Goal: Information Seeking & Learning: Learn about a topic

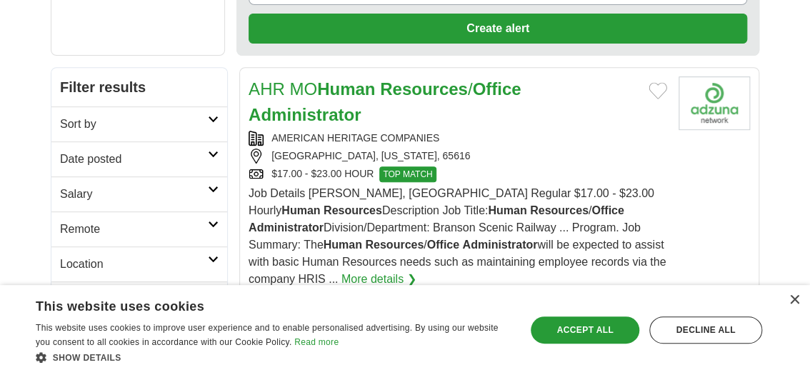
scroll to position [204, 0]
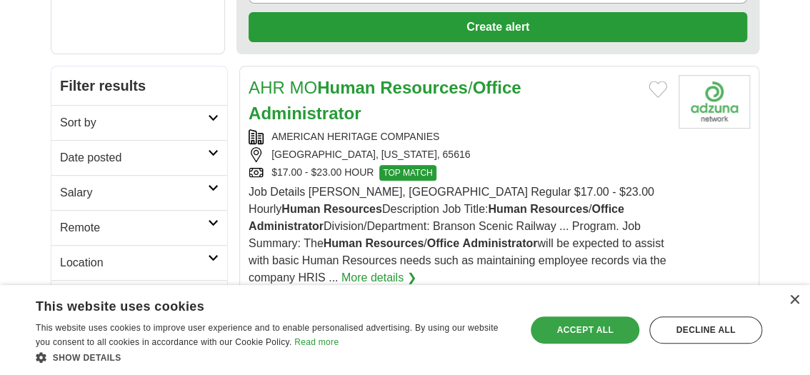
click at [579, 332] on div "Accept all" at bounding box center [585, 330] width 109 height 27
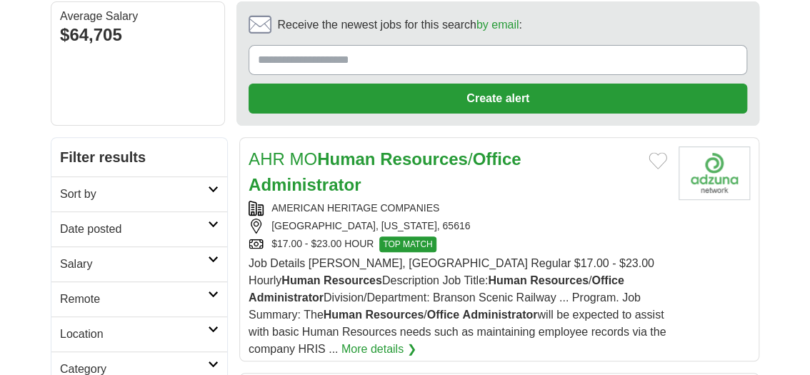
scroll to position [136, 0]
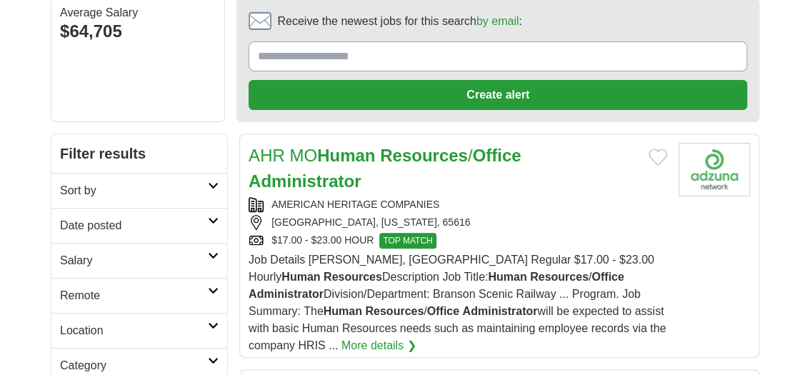
click at [342, 345] on link "More details ❯" at bounding box center [379, 345] width 75 height 17
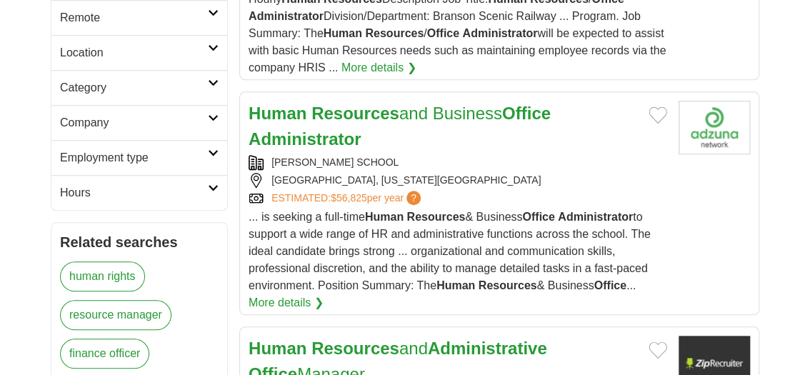
scroll to position [417, 0]
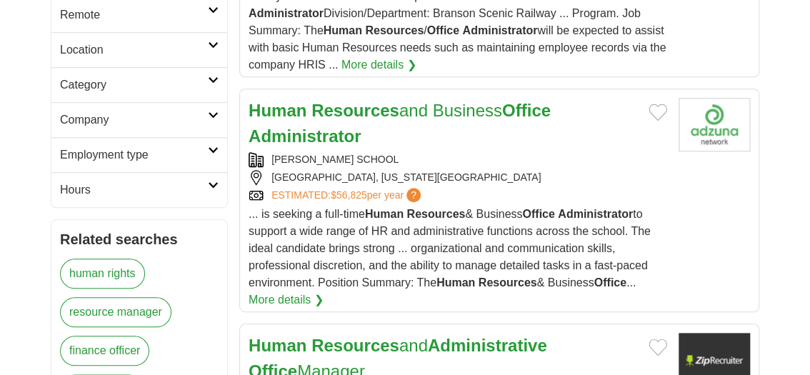
click at [275, 292] on link "More details ❯" at bounding box center [286, 300] width 75 height 17
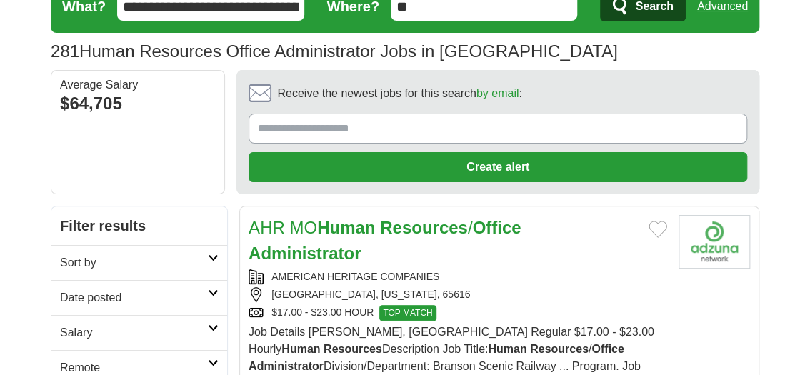
scroll to position [0, 0]
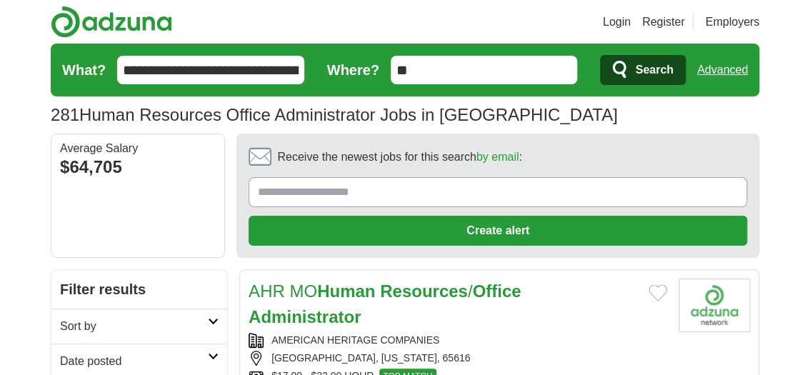
drag, startPoint x: 331, startPoint y: 18, endPoint x: 309, endPoint y: 11, distance: 23.3
click at [309, 11] on header "Login Register Employers 281 Human Resources Office Administrator Jobs in [GEOG…" at bounding box center [405, 67] width 709 height 134
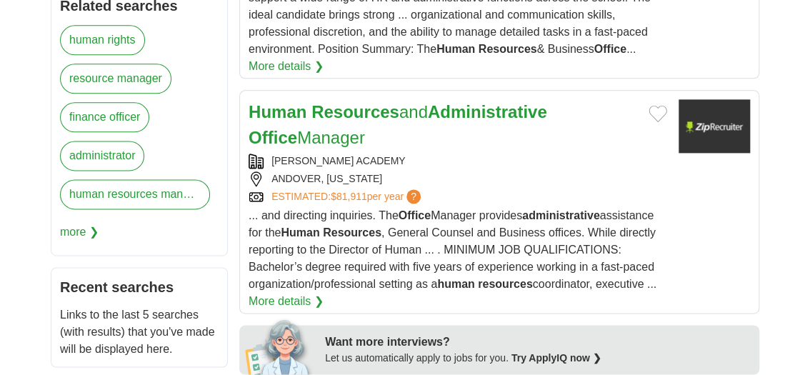
scroll to position [657, 0]
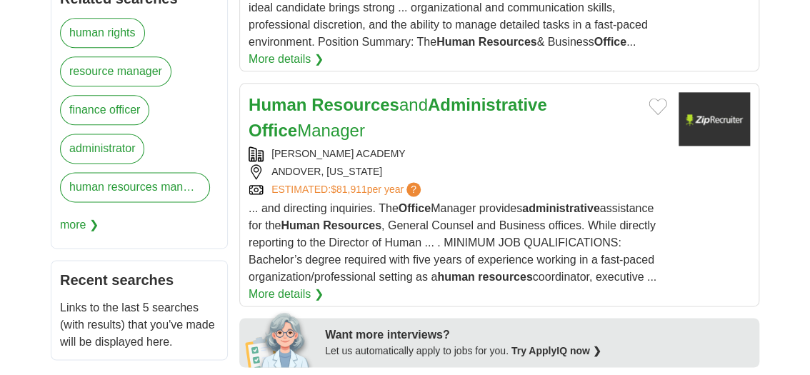
click at [446, 136] on h2 "Human Resources and Administrative Office Manager" at bounding box center [443, 117] width 389 height 51
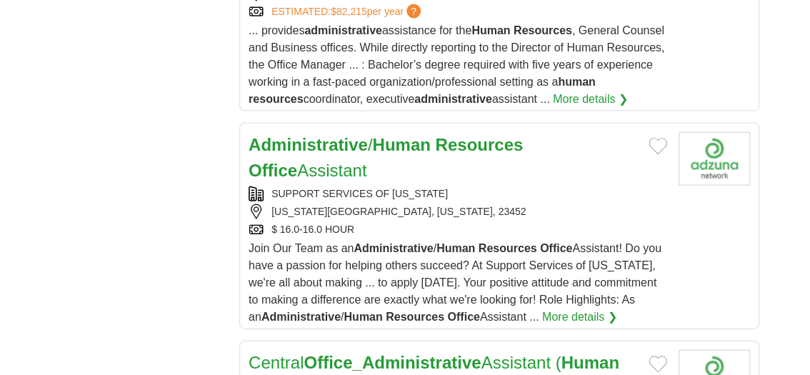
scroll to position [1132, 0]
click at [473, 147] on strong "Resources" at bounding box center [479, 143] width 88 height 19
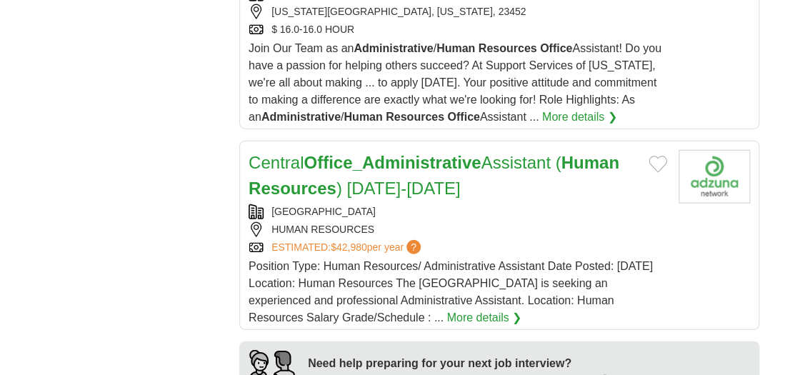
scroll to position [1331, 0]
click at [455, 162] on strong "Office_Administrative" at bounding box center [392, 162] width 177 height 19
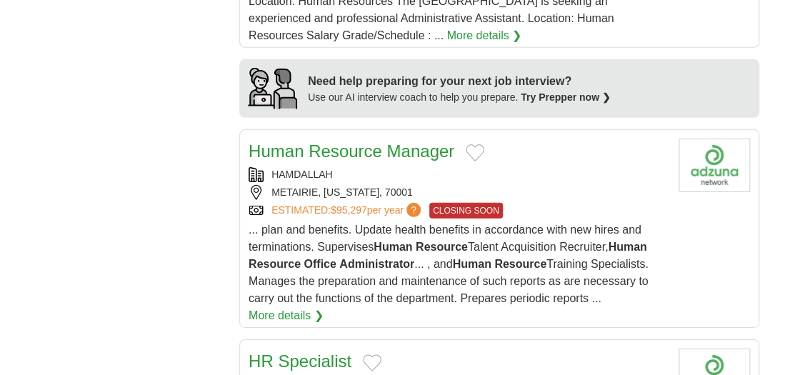
scroll to position [1614, 0]
click at [397, 143] on link "Human Resource Manager" at bounding box center [352, 150] width 206 height 19
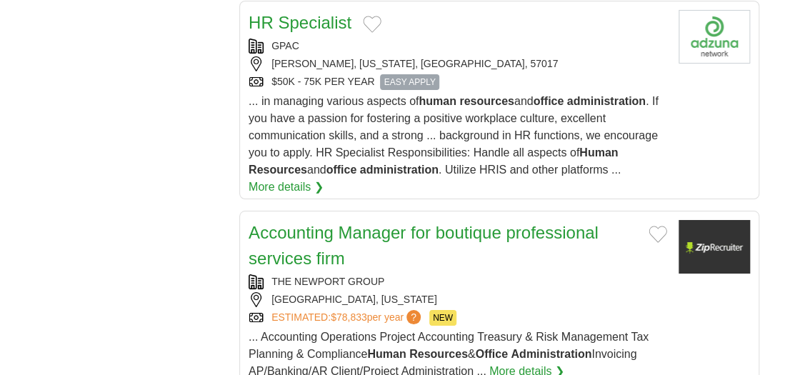
scroll to position [1951, 0]
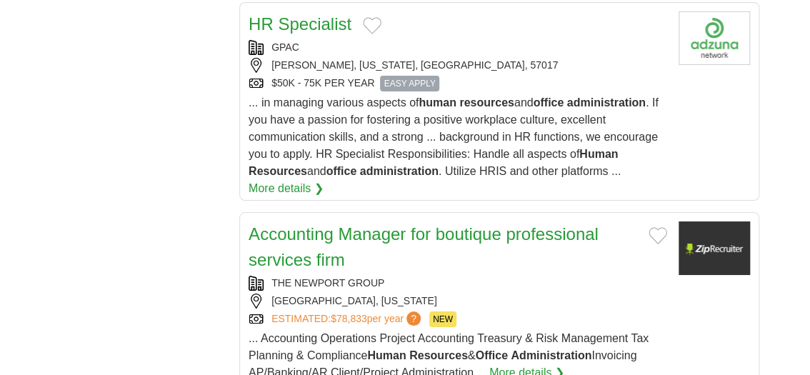
click at [454, 117] on span "... in managing various aspects of human resources and office administration . …" at bounding box center [454, 136] width 410 height 81
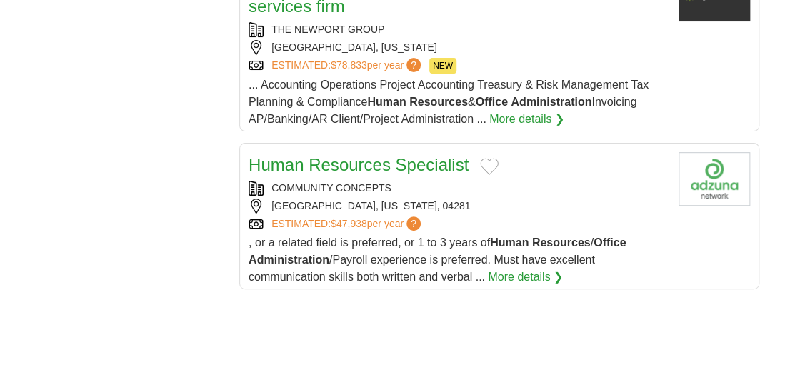
scroll to position [2201, 0]
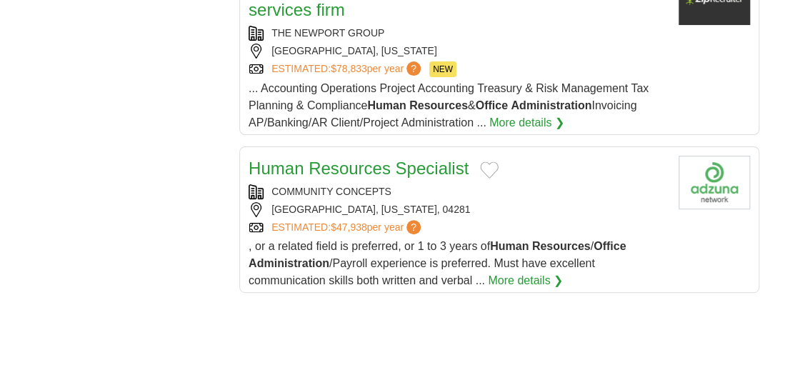
click at [435, 162] on link "Human Resources Specialist" at bounding box center [359, 168] width 220 height 19
